Goal: Transaction & Acquisition: Purchase product/service

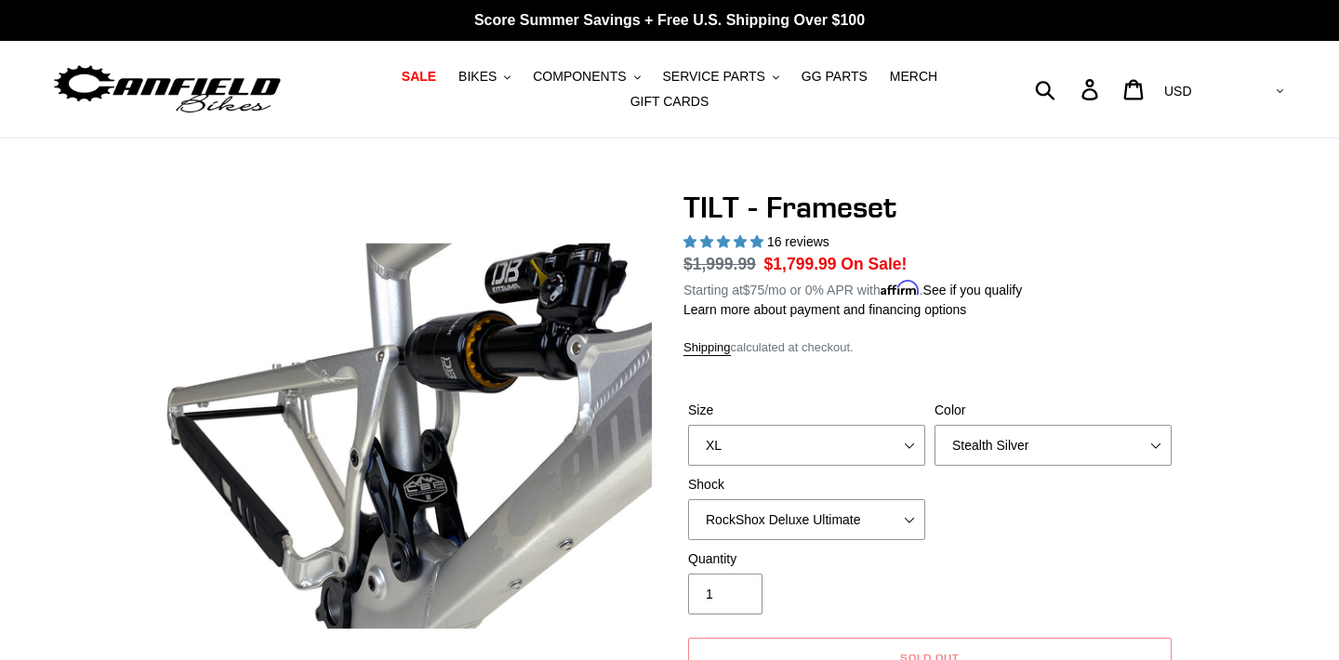
select select "XL"
select select "Stealth Silver"
select select "RockShox Deluxe Ultimate"
select select "highest-rating"
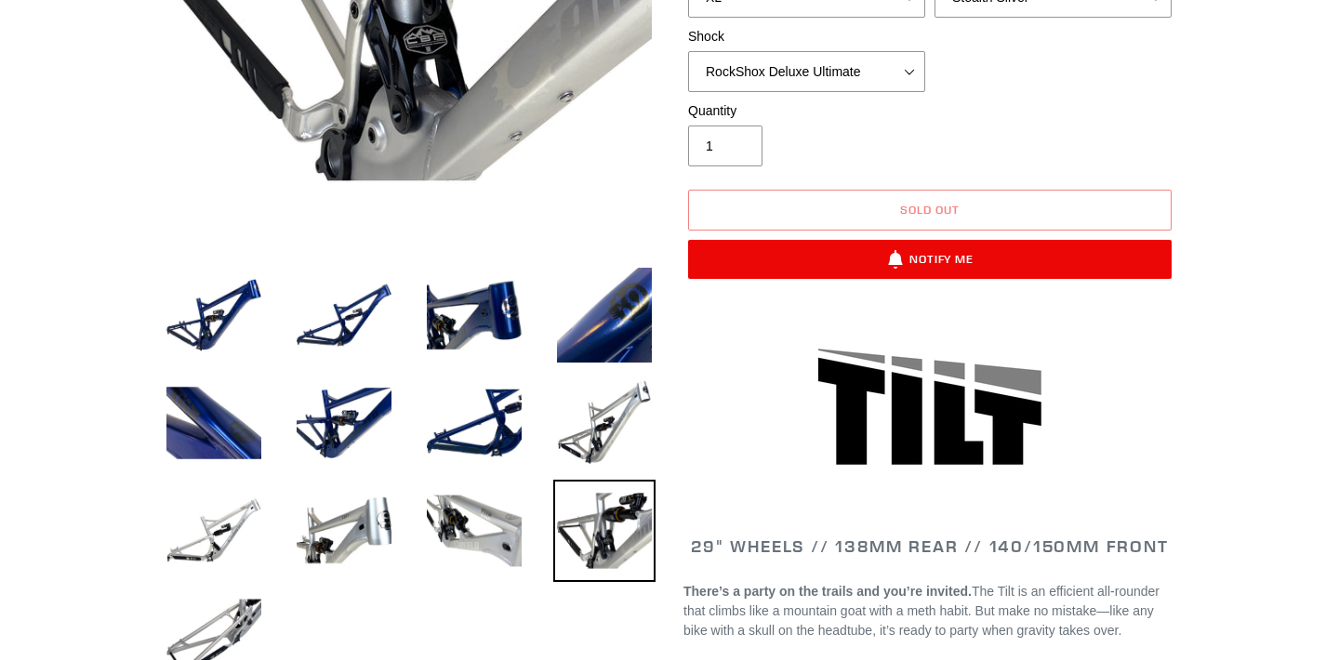
scroll to position [61, 0]
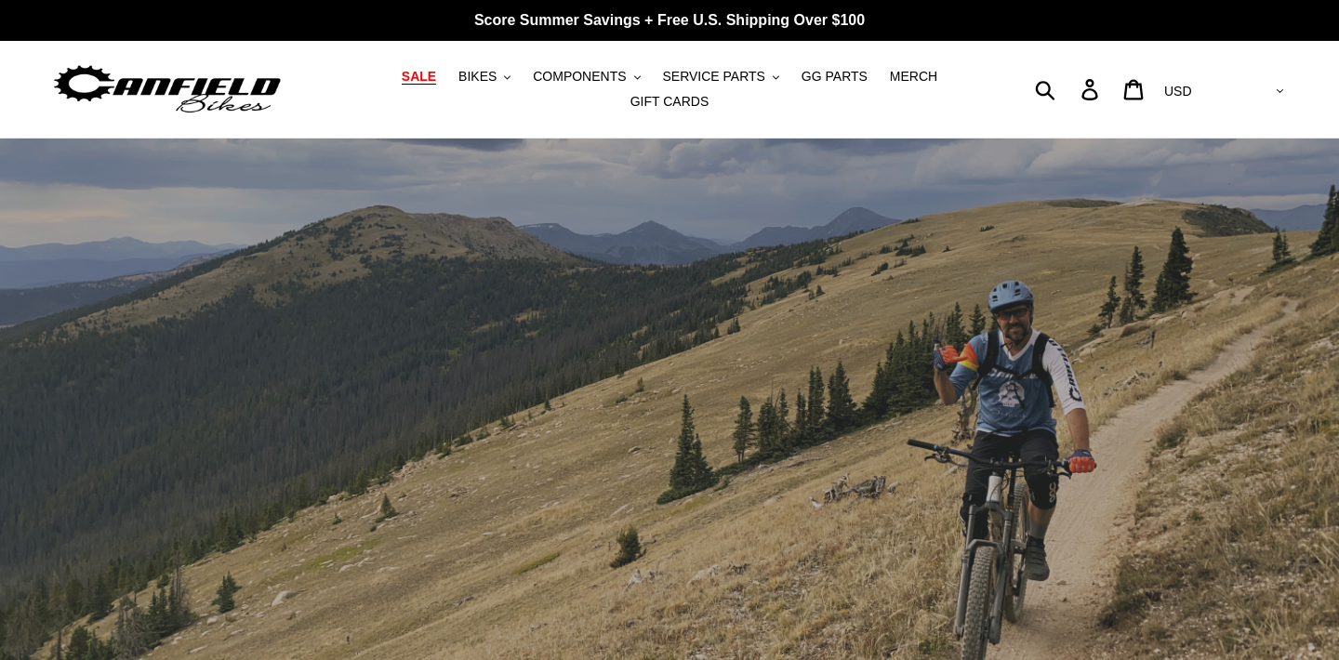
click at [436, 73] on span "SALE" at bounding box center [419, 77] width 34 height 16
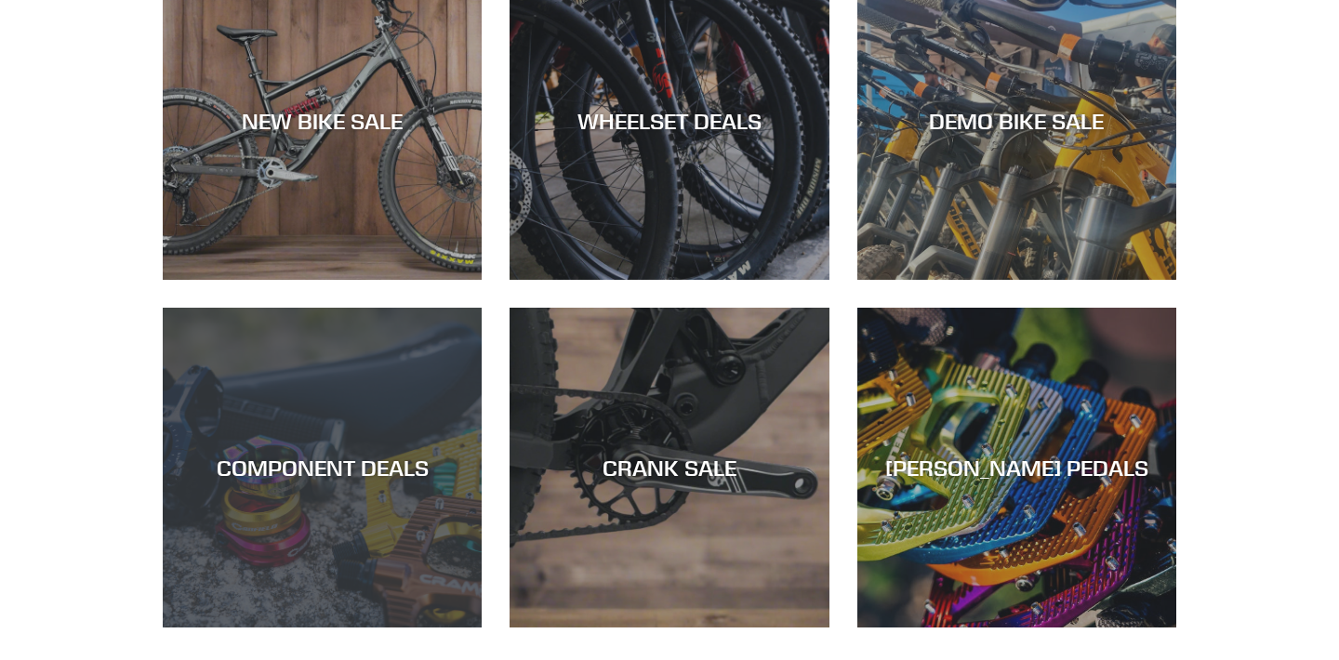
scroll to position [593, 0]
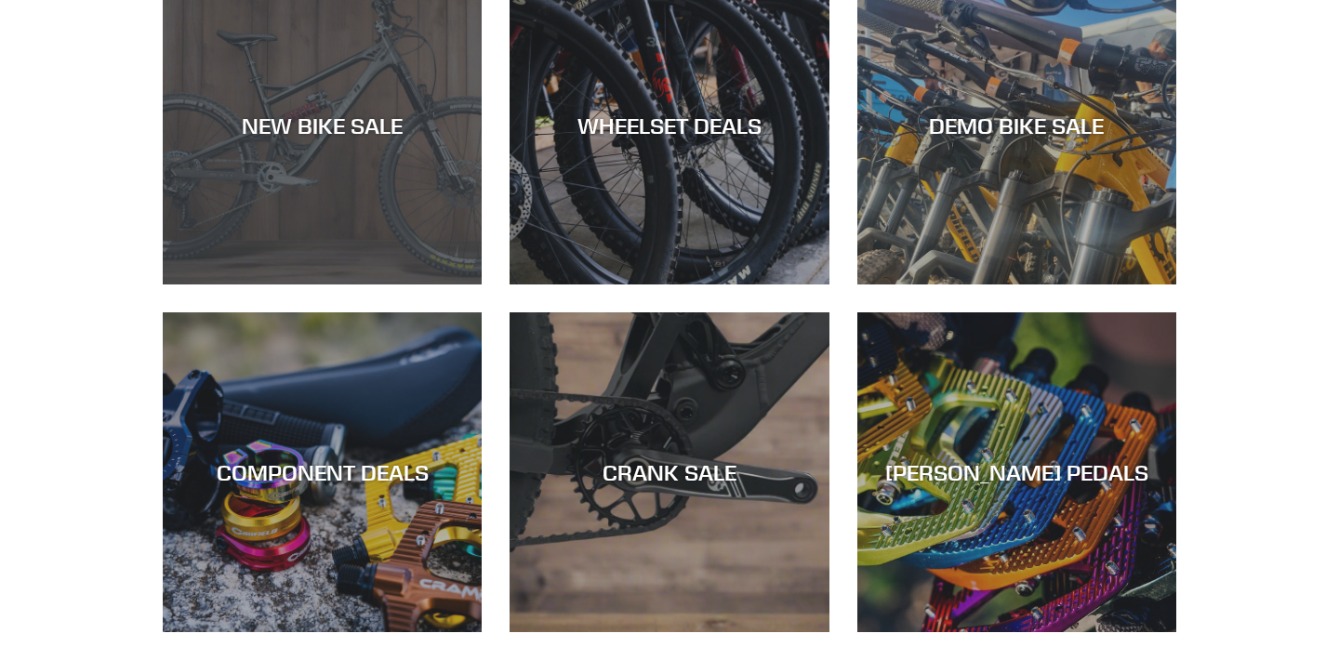
click at [388, 285] on div "NEW BIKE SALE" at bounding box center [322, 285] width 319 height 0
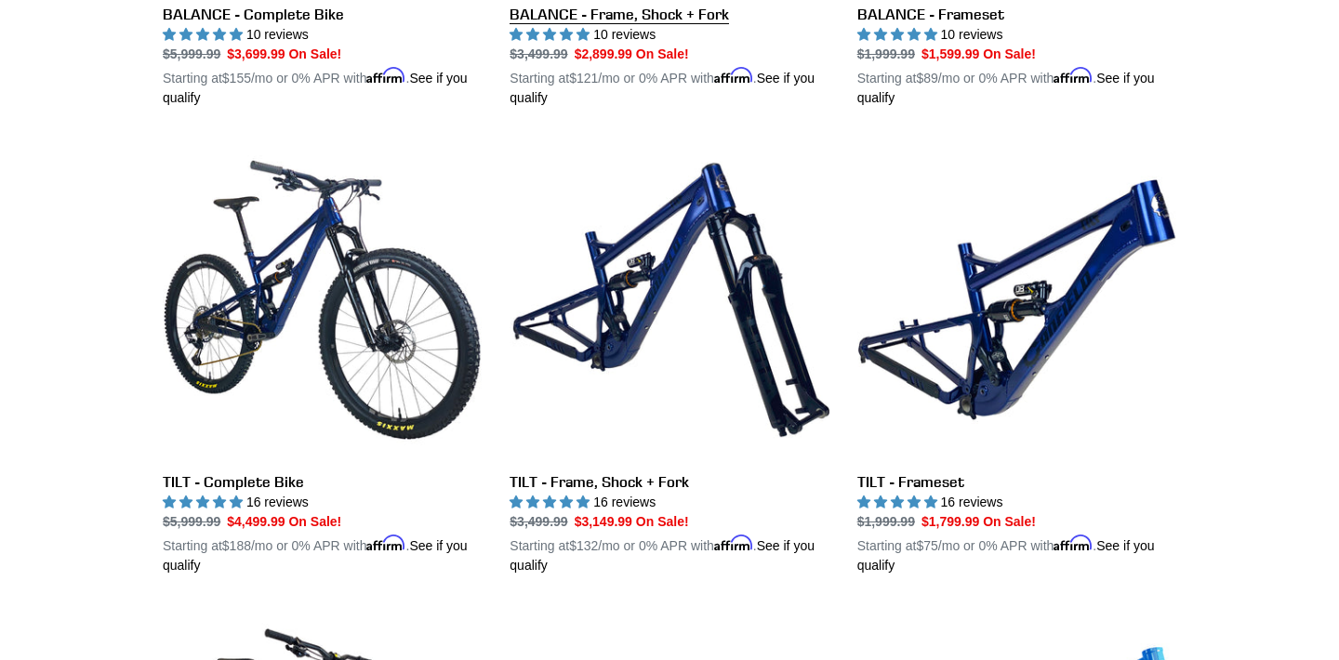
scroll to position [2345, 0]
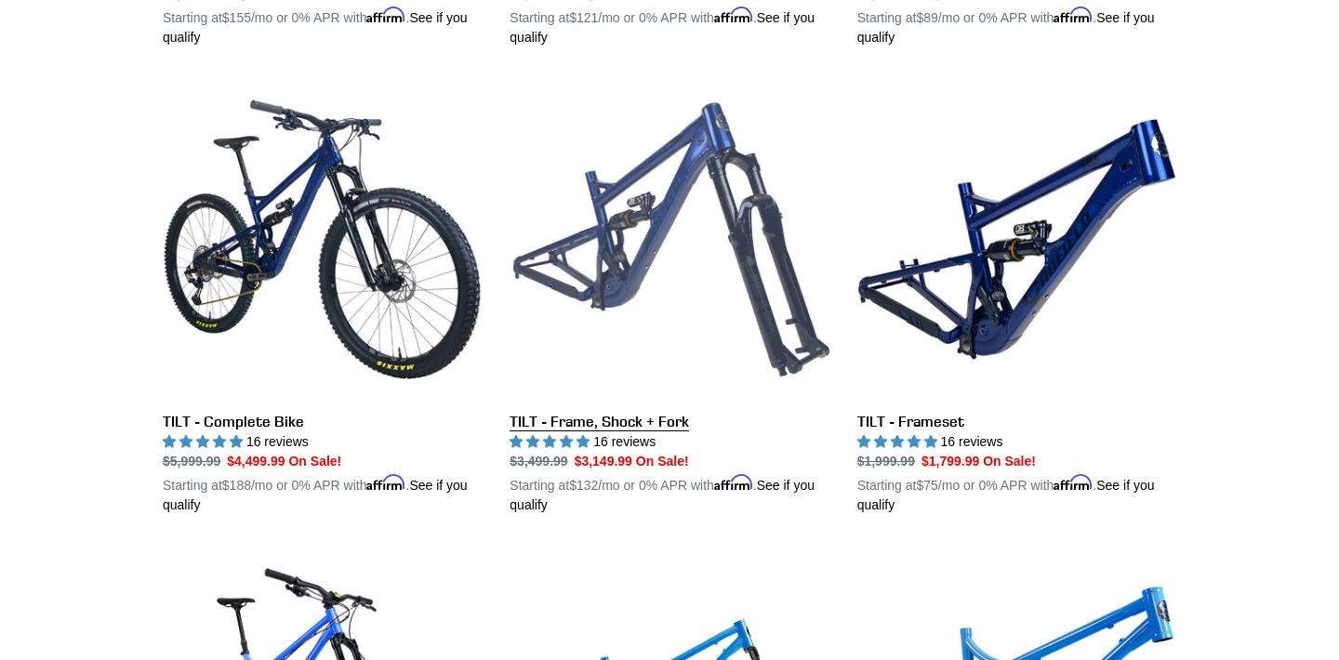
click at [654, 414] on link "TILT - Frame, Shock + Fork" at bounding box center [669, 297] width 319 height 435
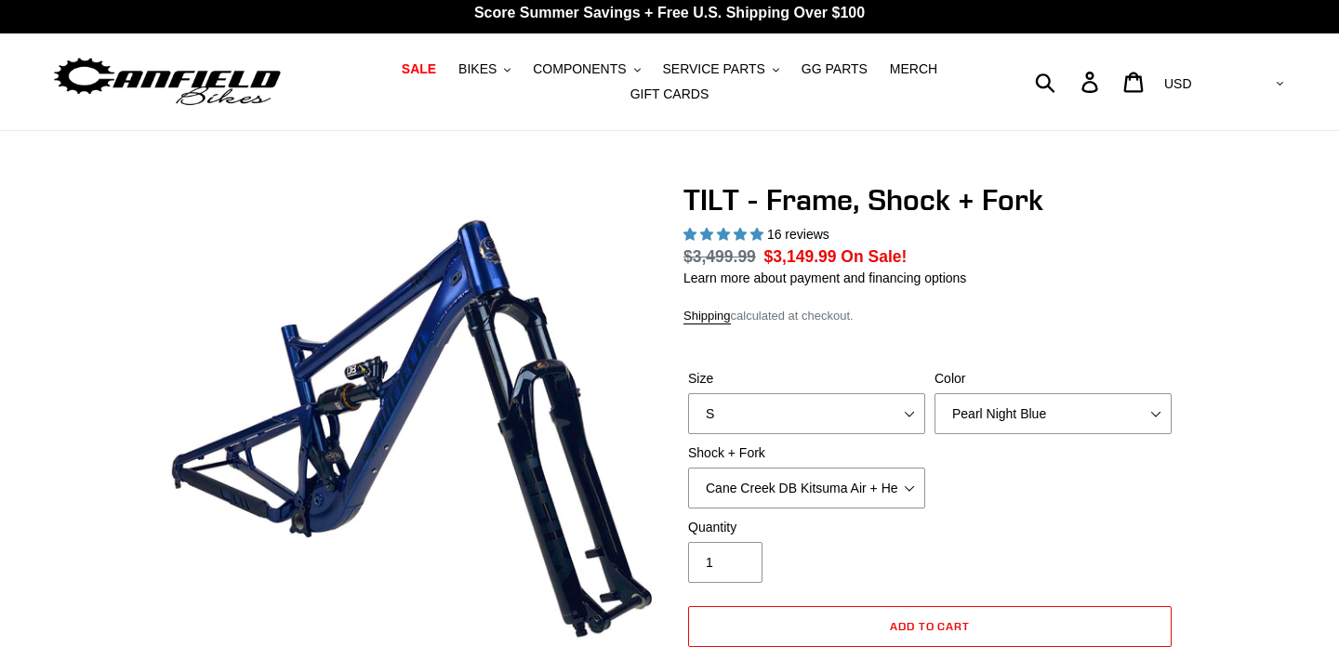
select select "highest-rating"
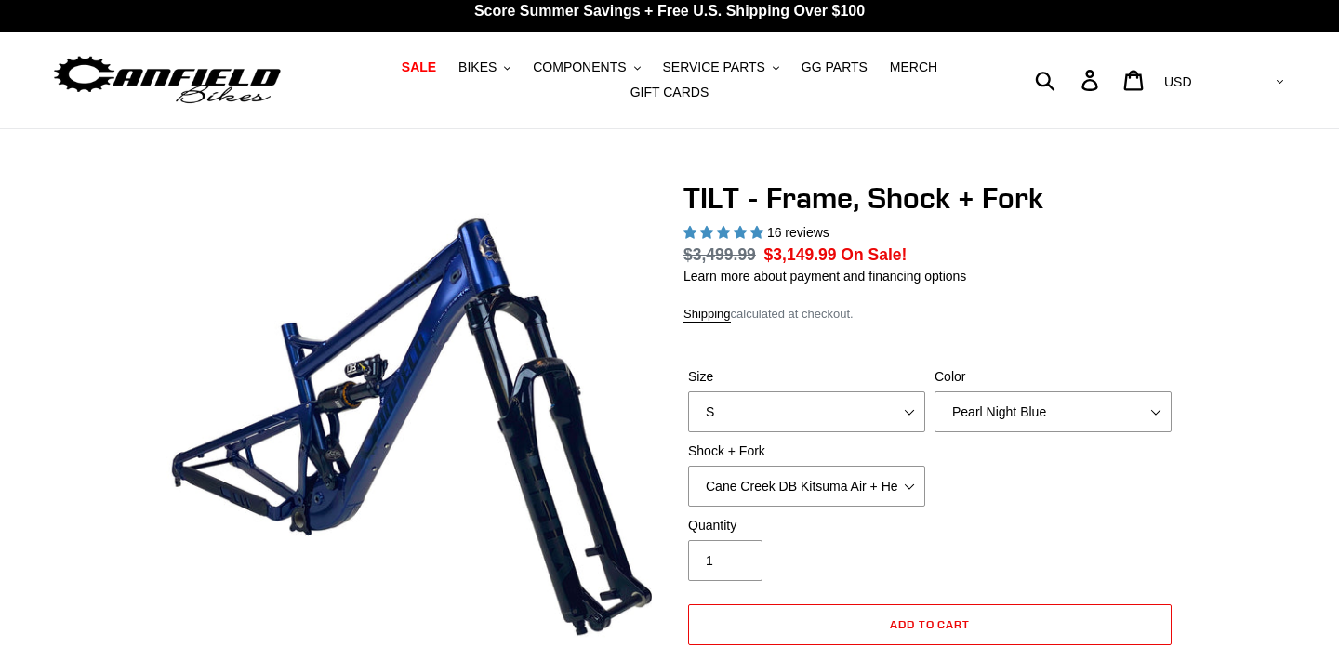
scroll to position [9, 0]
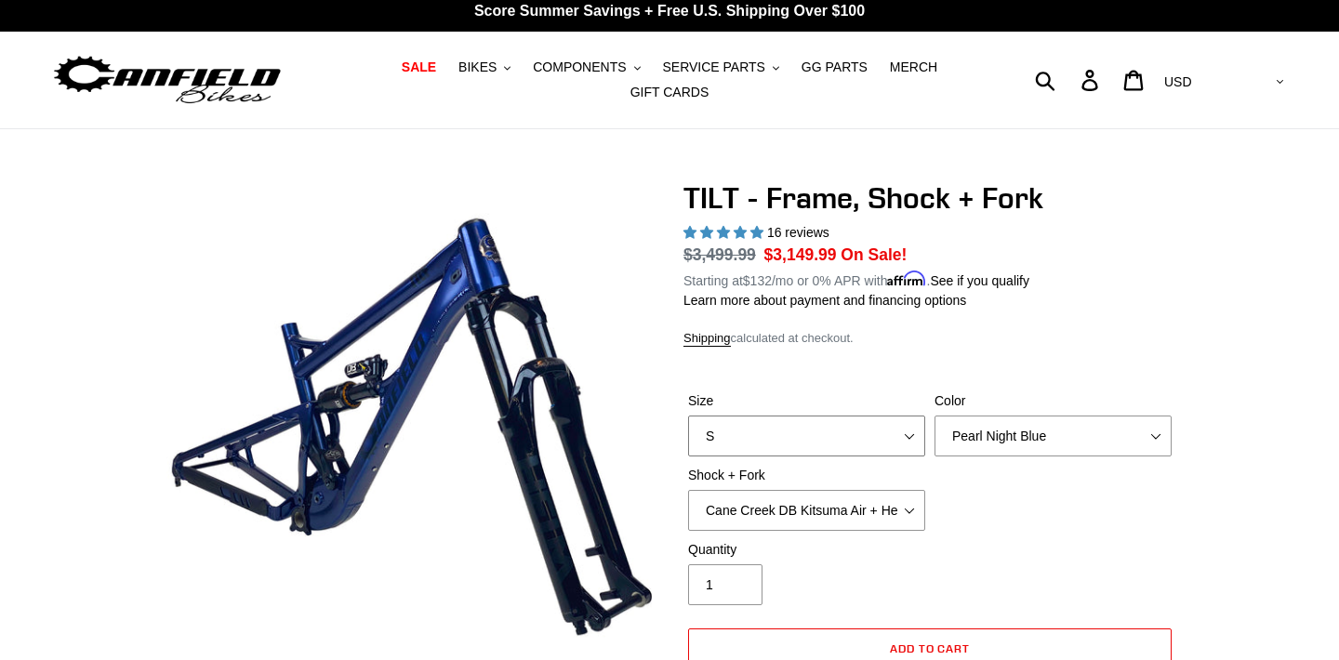
select select "XL"
select select "Cane Creek DB Kitsuma Air + Fox 36 SL Factory Grip X 140mm"
